Goal: Task Accomplishment & Management: Manage account settings

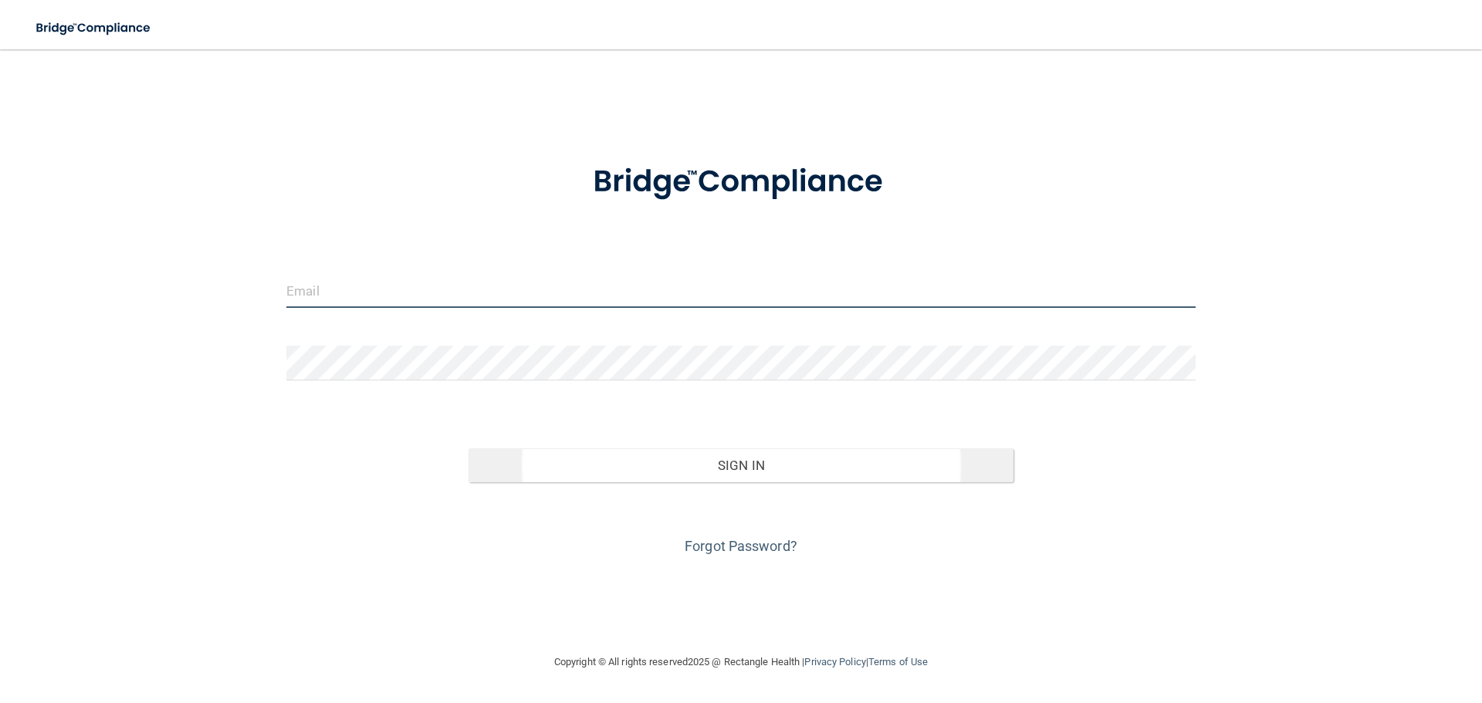
type input "[PERSON_NAME][EMAIL_ADDRESS][DOMAIN_NAME]"
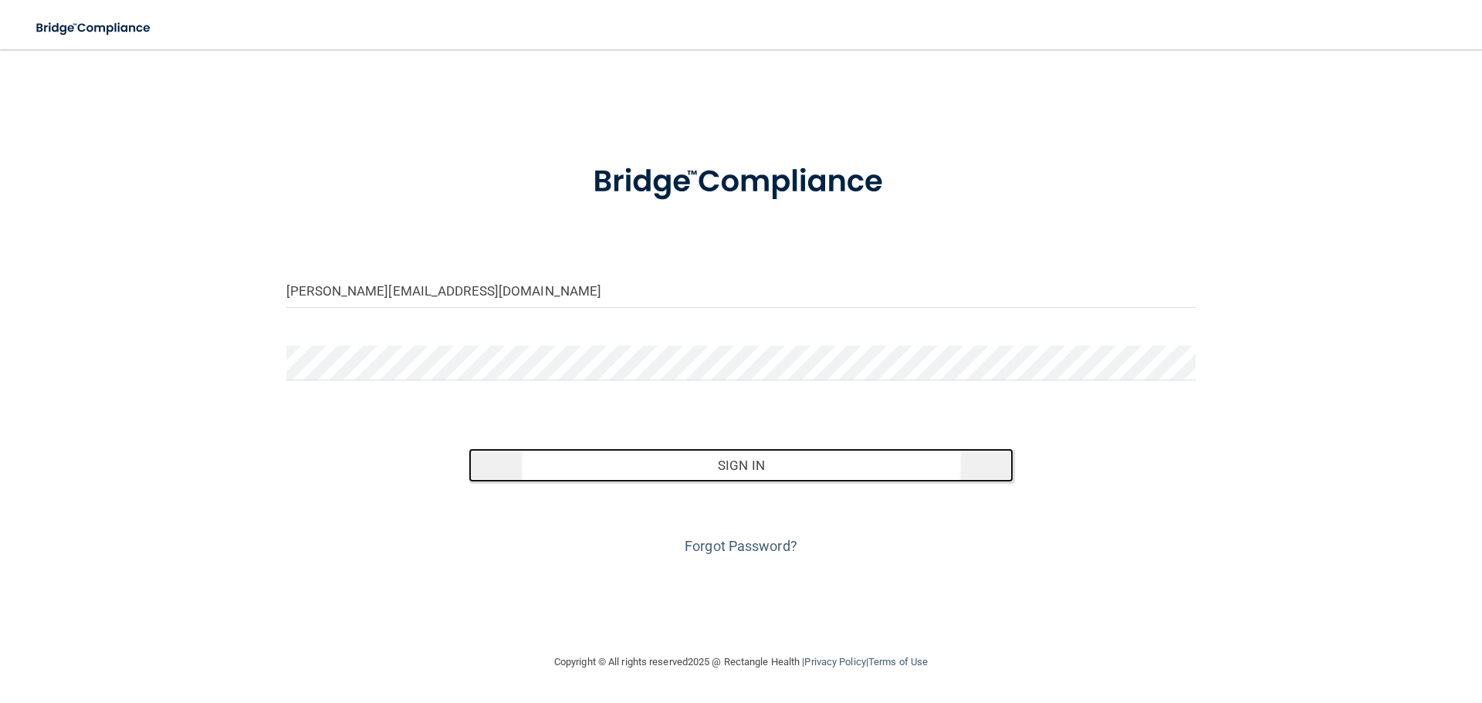
click at [696, 481] on button "Sign In" at bounding box center [741, 465] width 546 height 34
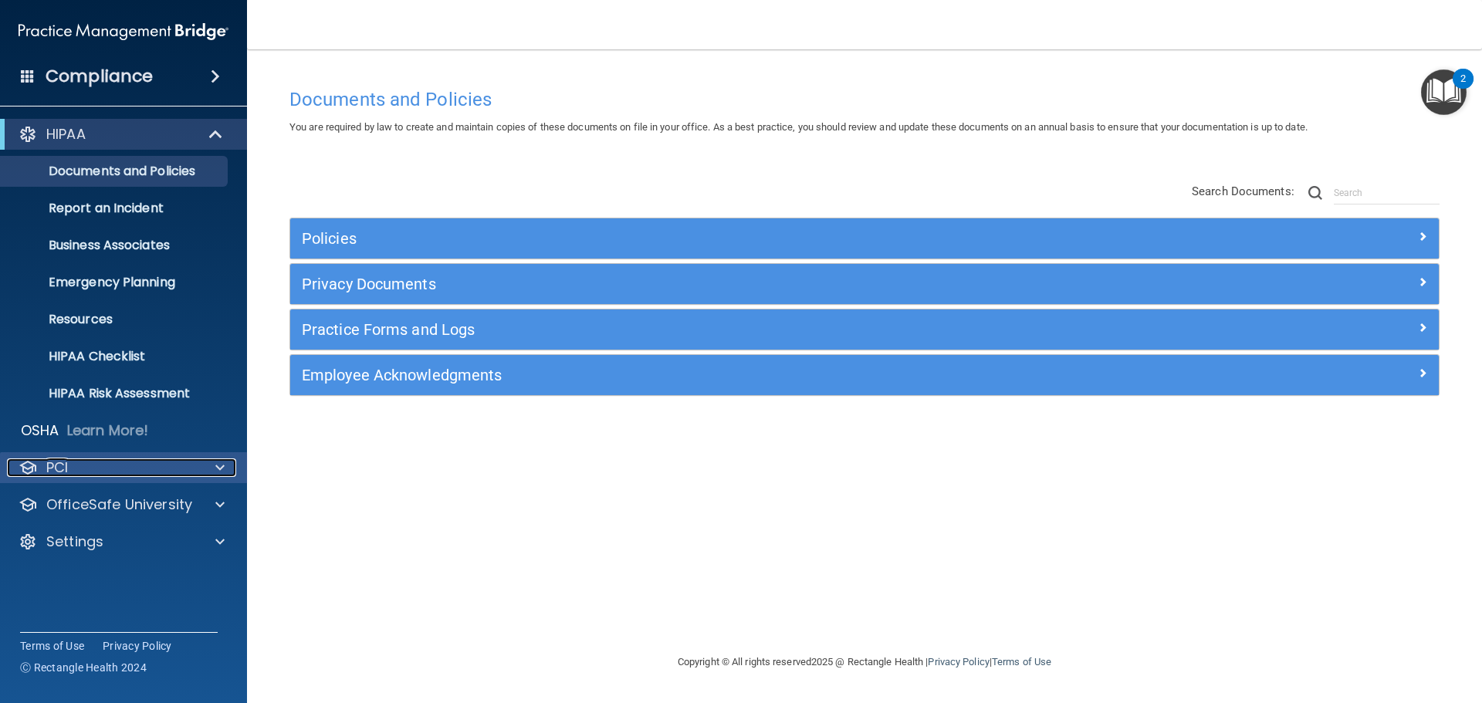
click at [220, 467] on span at bounding box center [219, 467] width 9 height 19
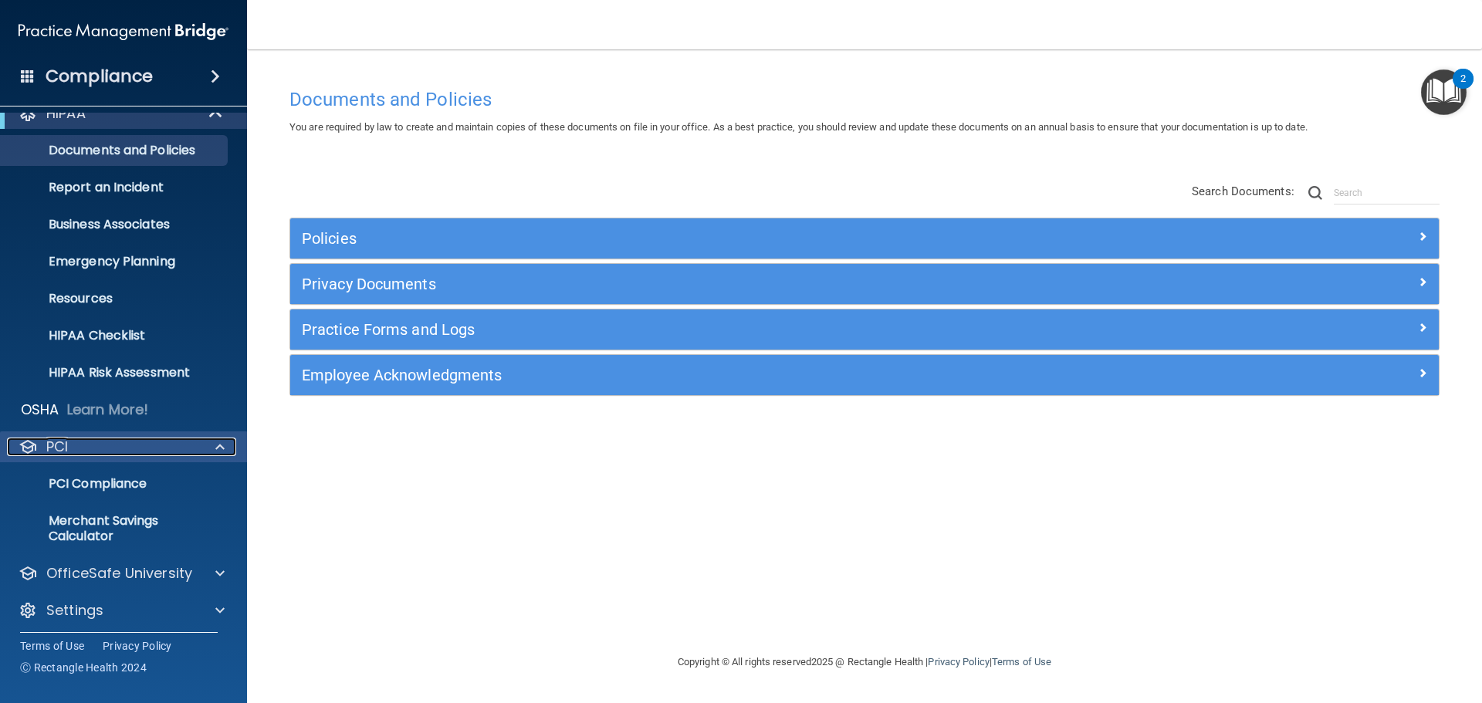
scroll to position [27, 0]
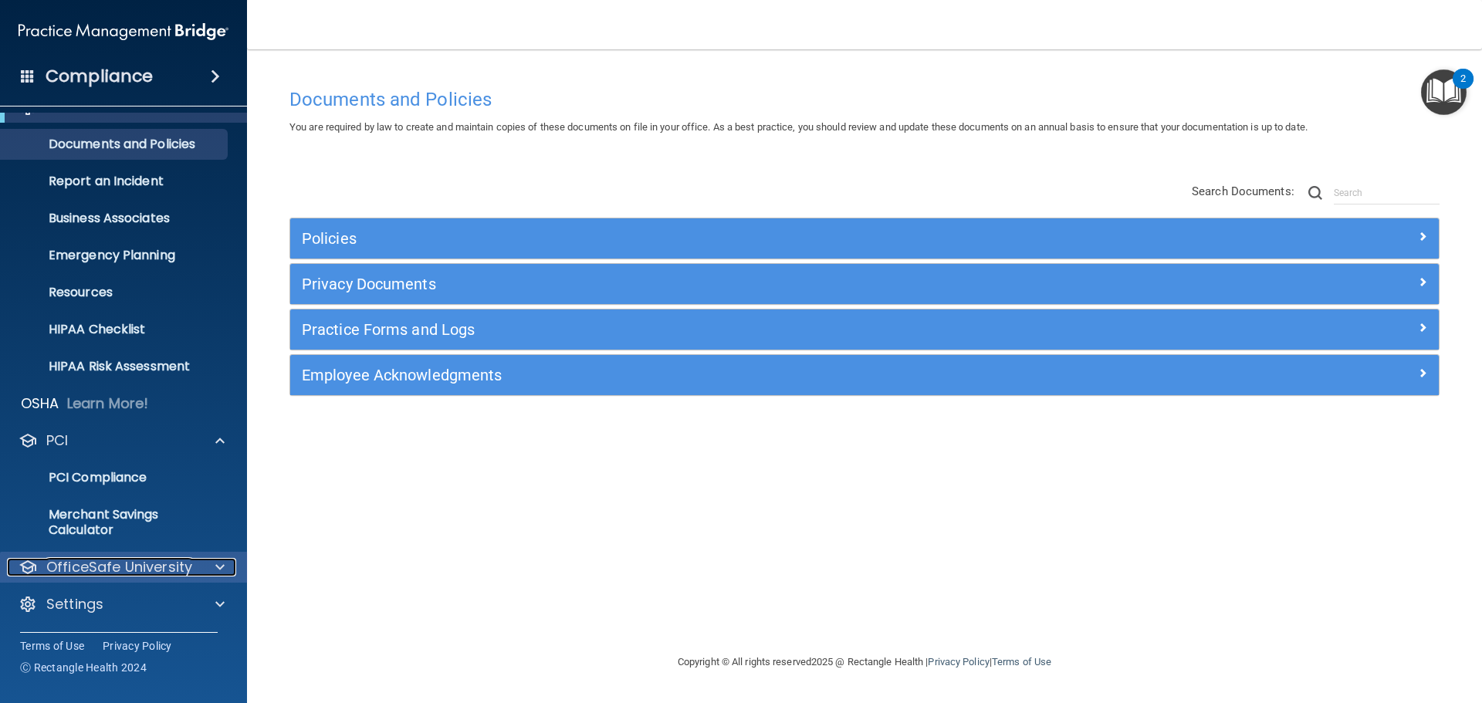
click at [207, 568] on div at bounding box center [217, 567] width 39 height 19
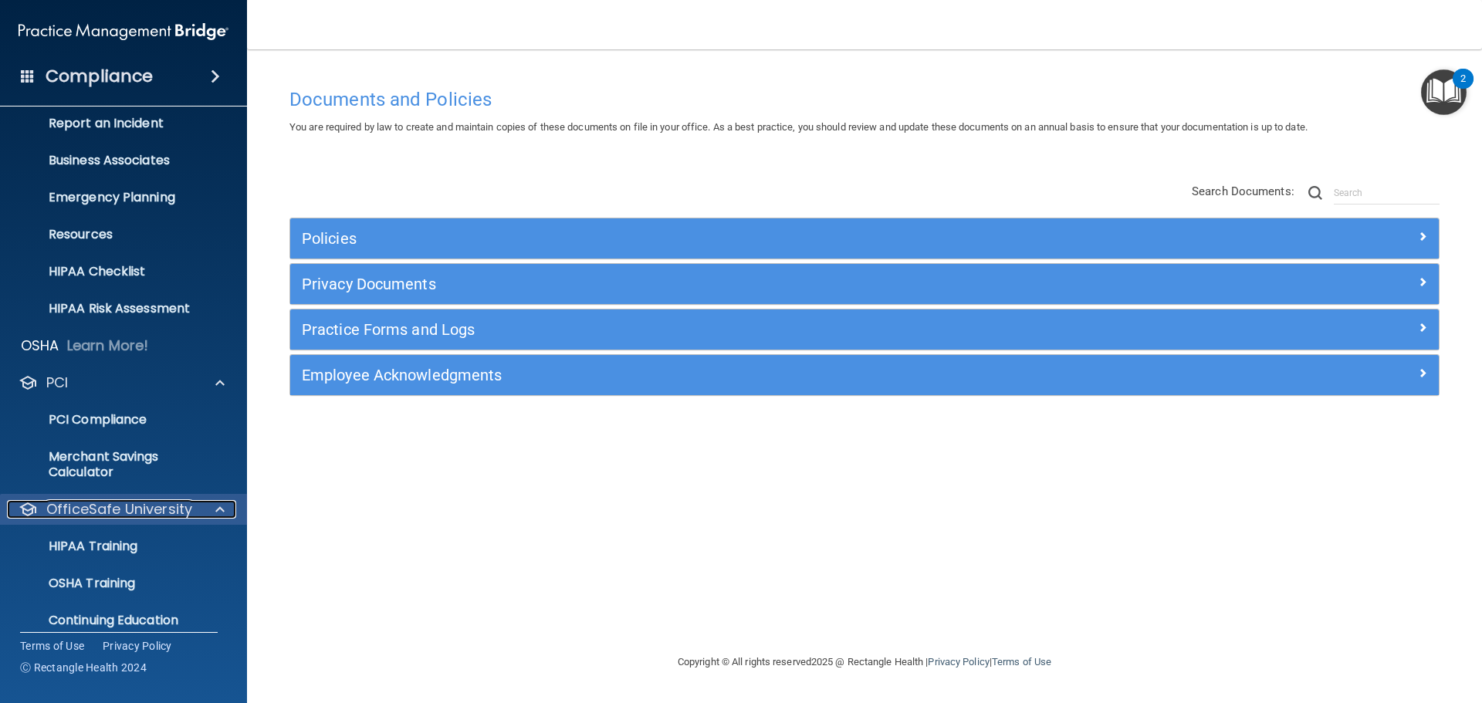
scroll to position [138, 0]
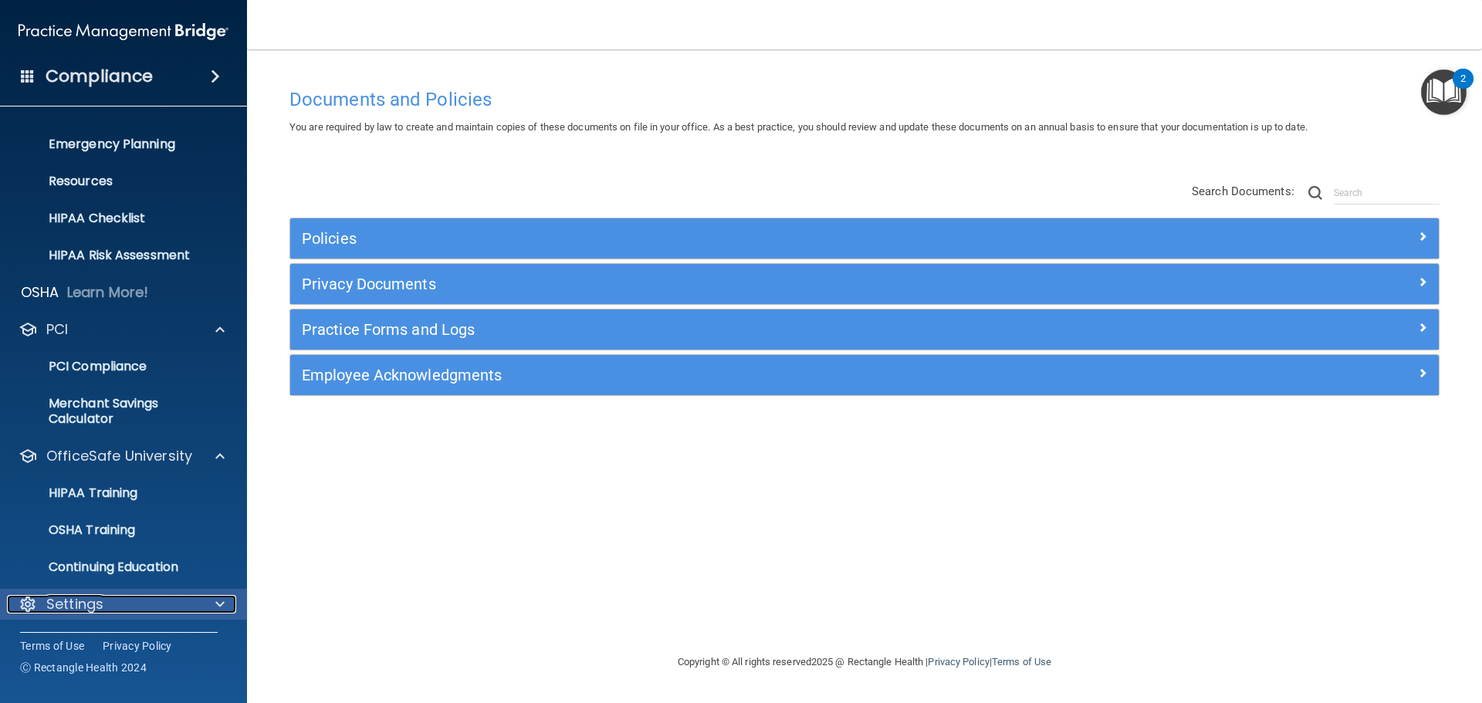
click at [184, 597] on div "Settings" at bounding box center [102, 604] width 191 height 19
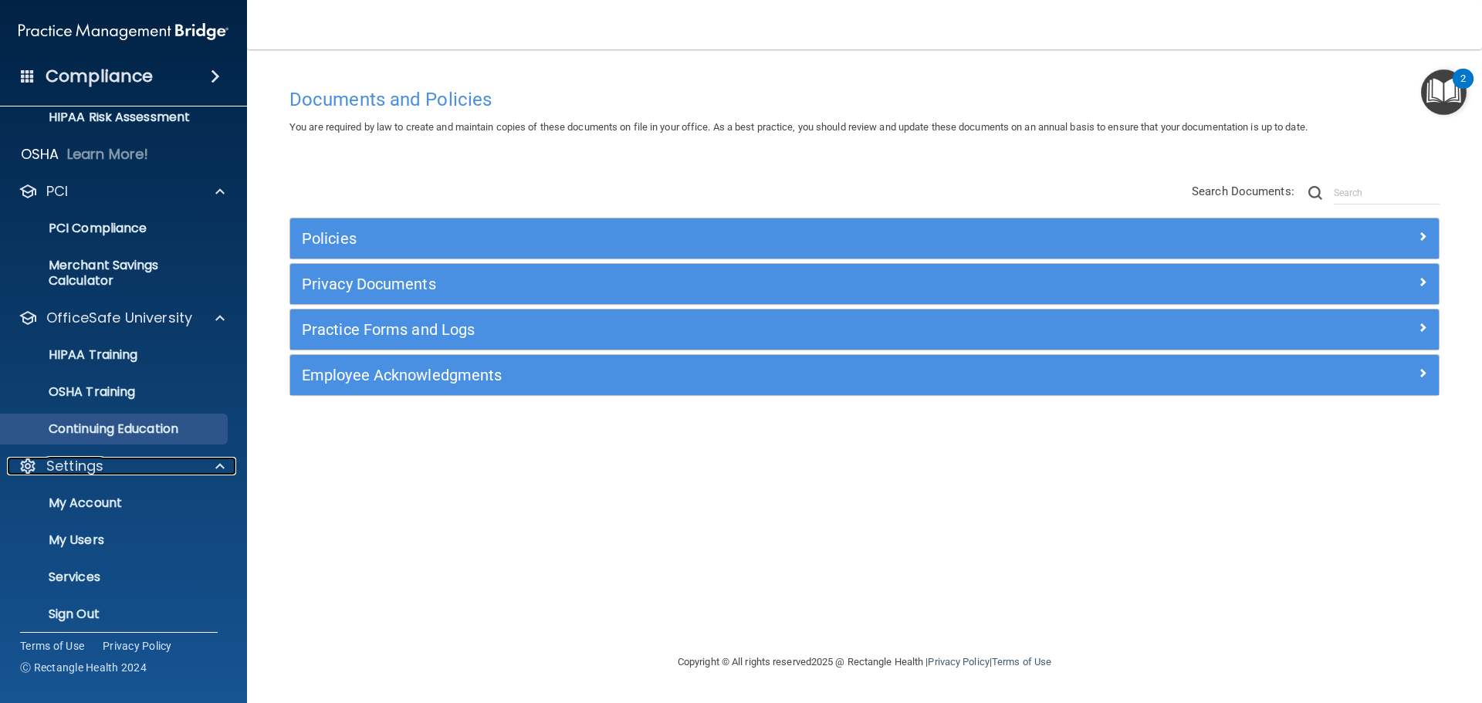
scroll to position [286, 0]
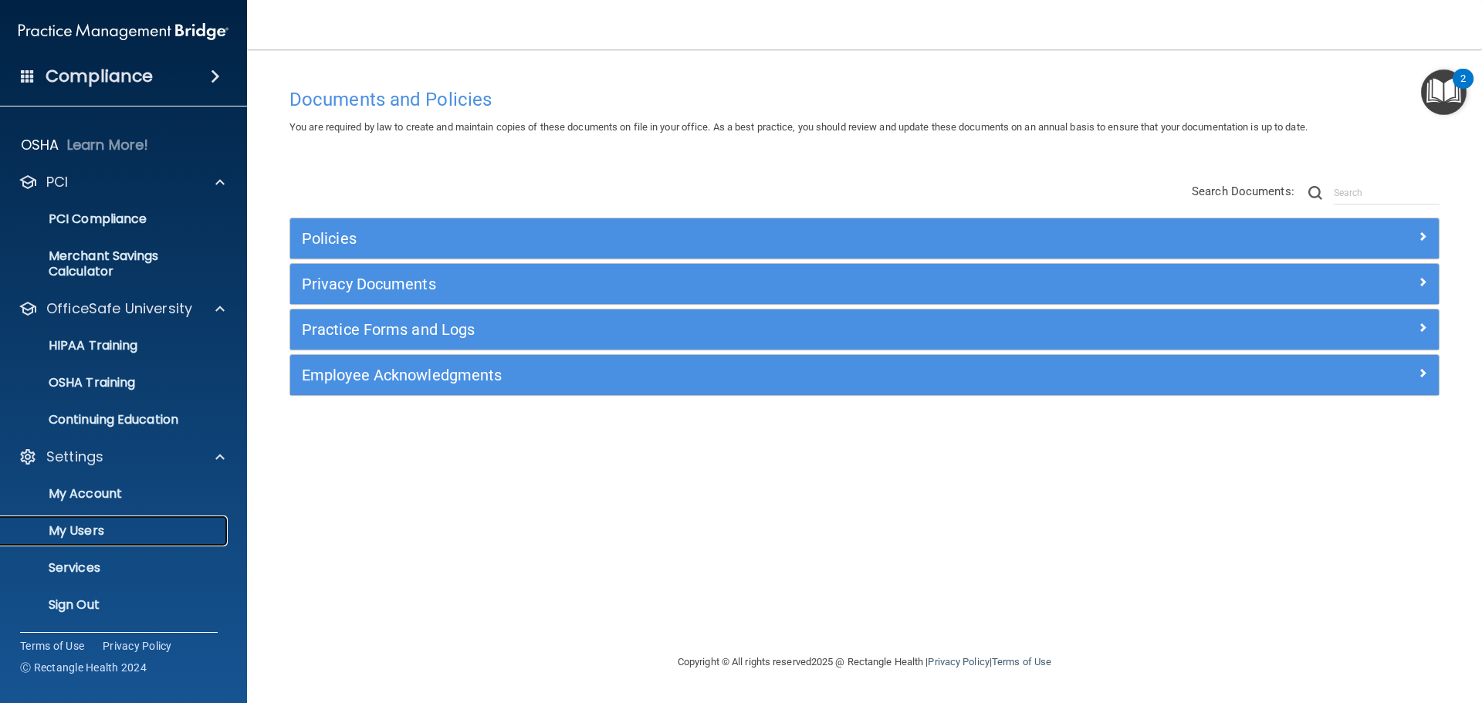
click at [140, 538] on p "My Users" at bounding box center [115, 530] width 211 height 15
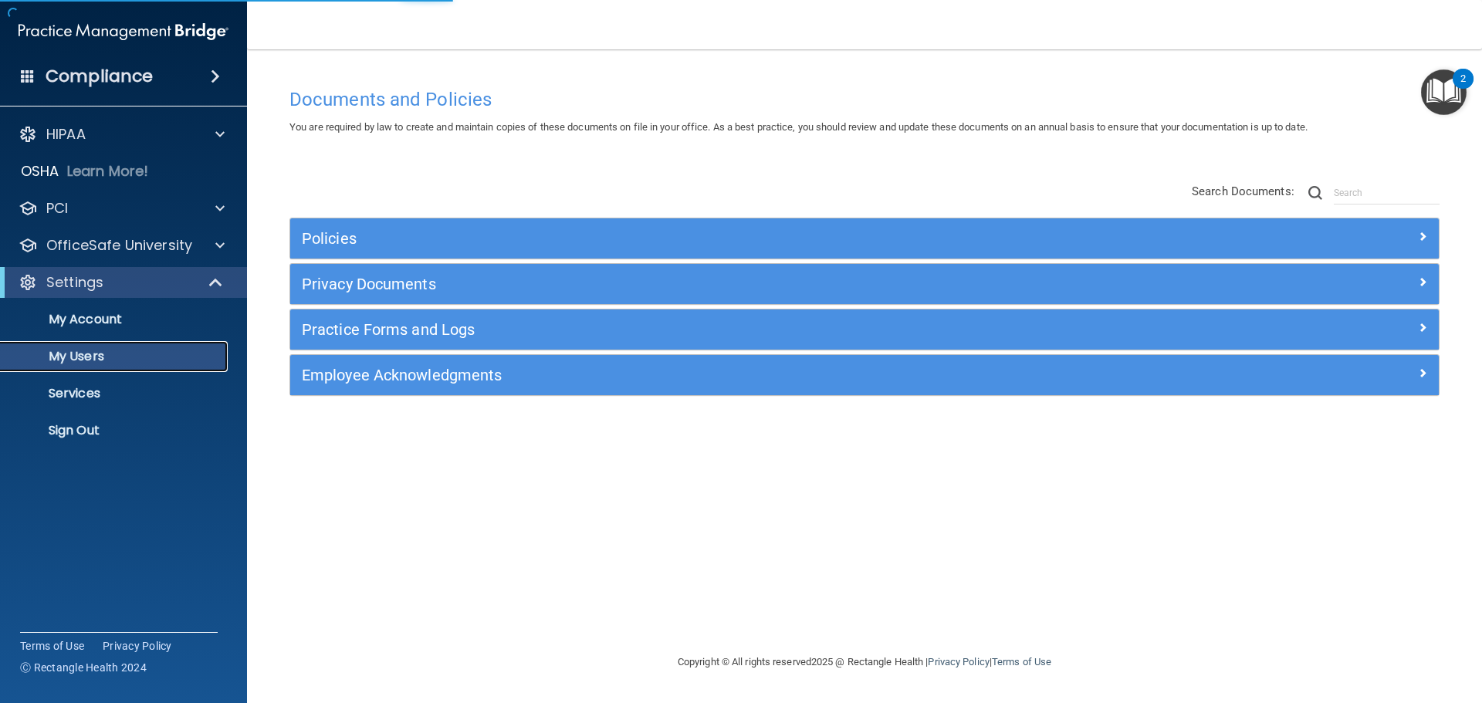
select select "20"
